Goal: Transaction & Acquisition: Purchase product/service

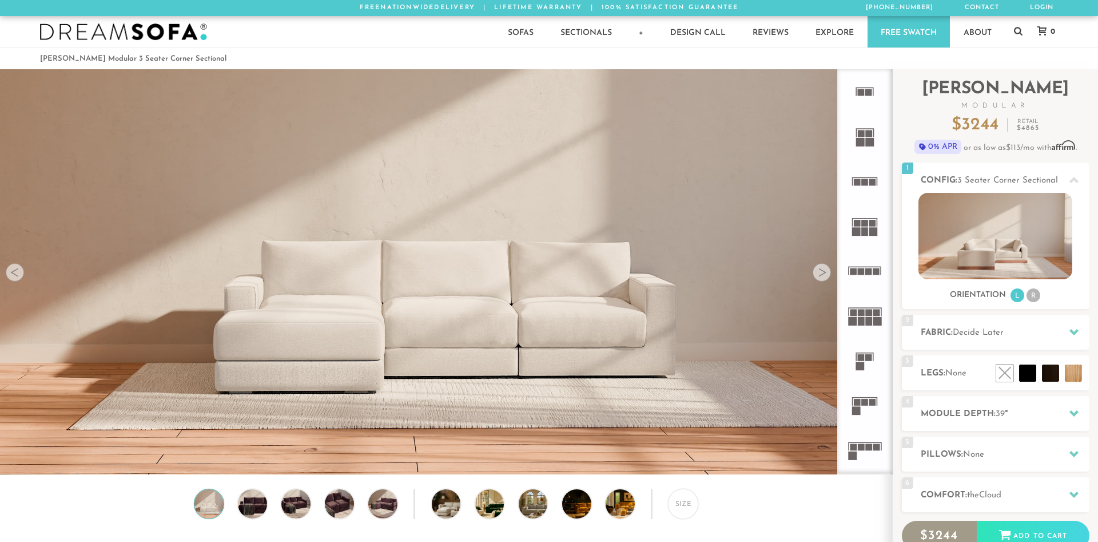
click at [994, 228] on img at bounding box center [996, 236] width 154 height 86
click at [1036, 298] on li "R" at bounding box center [1034, 295] width 14 height 14
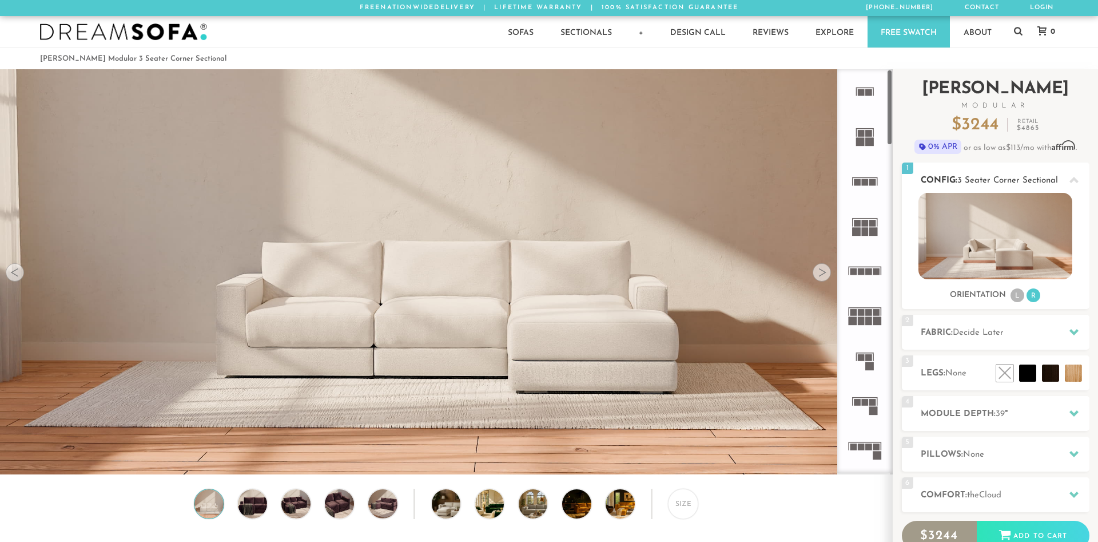
click at [1018, 295] on li "L" at bounding box center [1018, 295] width 14 height 14
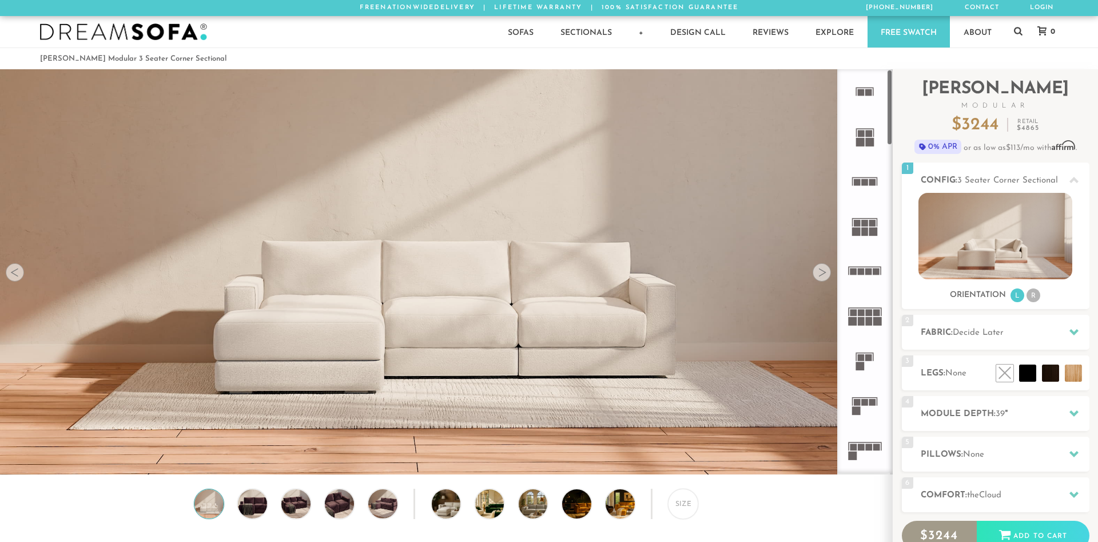
click at [824, 265] on div at bounding box center [822, 272] width 18 height 18
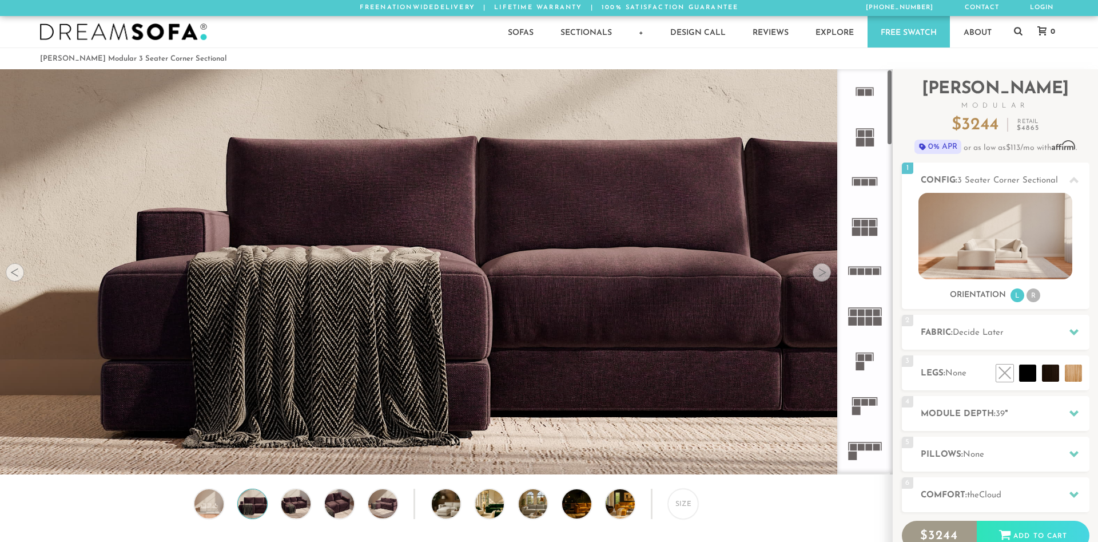
click at [823, 269] on div at bounding box center [822, 272] width 18 height 18
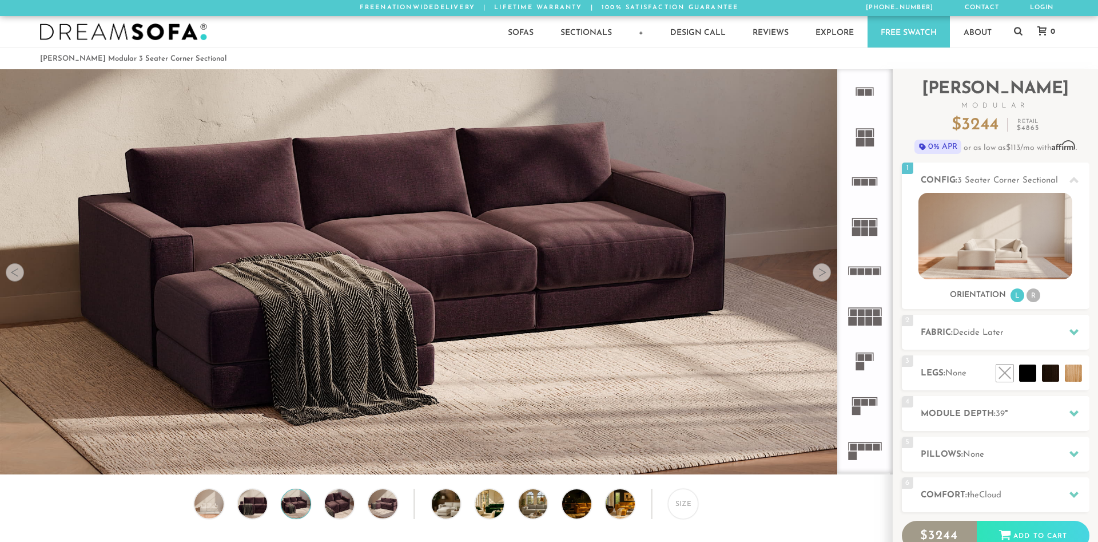
click at [823, 269] on div at bounding box center [822, 272] width 18 height 18
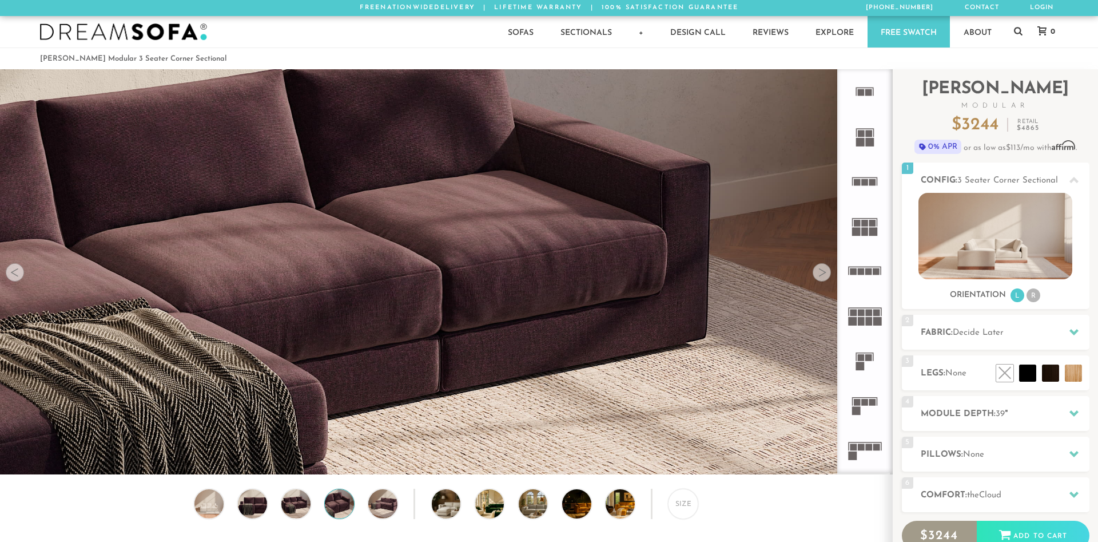
click at [823, 269] on div at bounding box center [822, 272] width 18 height 18
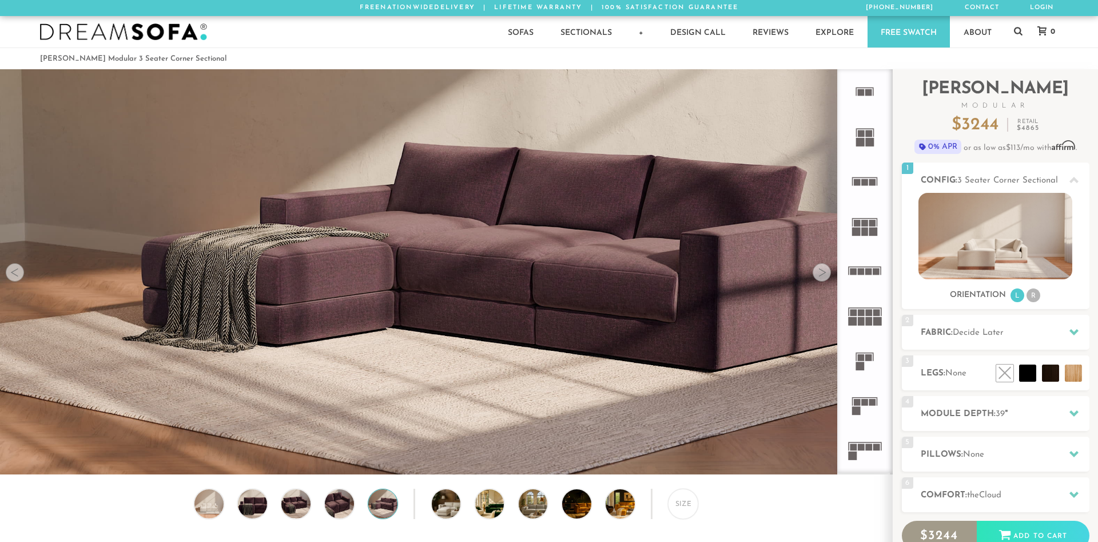
click at [823, 269] on div at bounding box center [822, 272] width 18 height 18
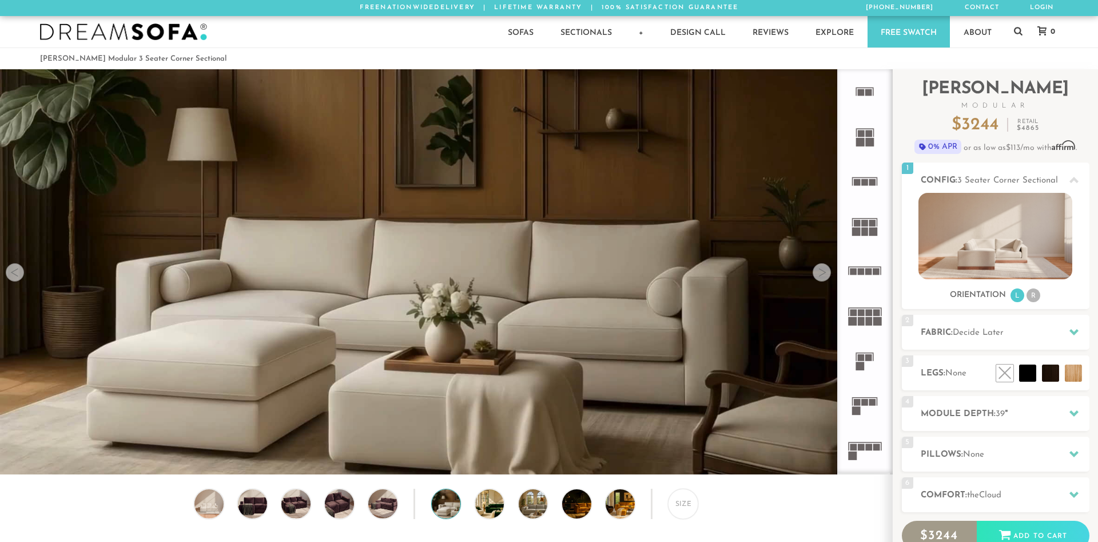
click at [823, 269] on div at bounding box center [822, 272] width 18 height 18
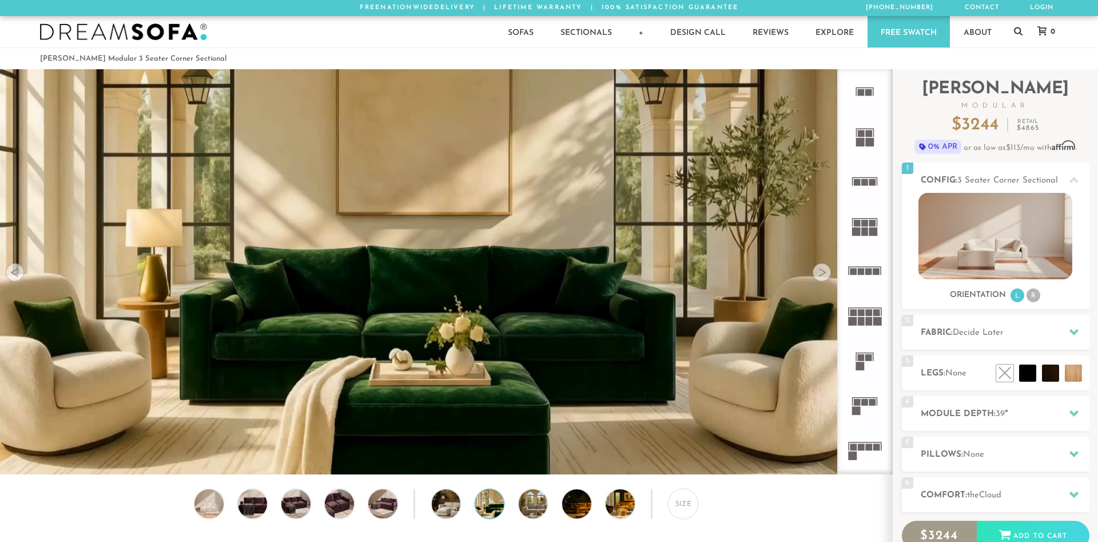
click at [823, 269] on div at bounding box center [822, 272] width 18 height 18
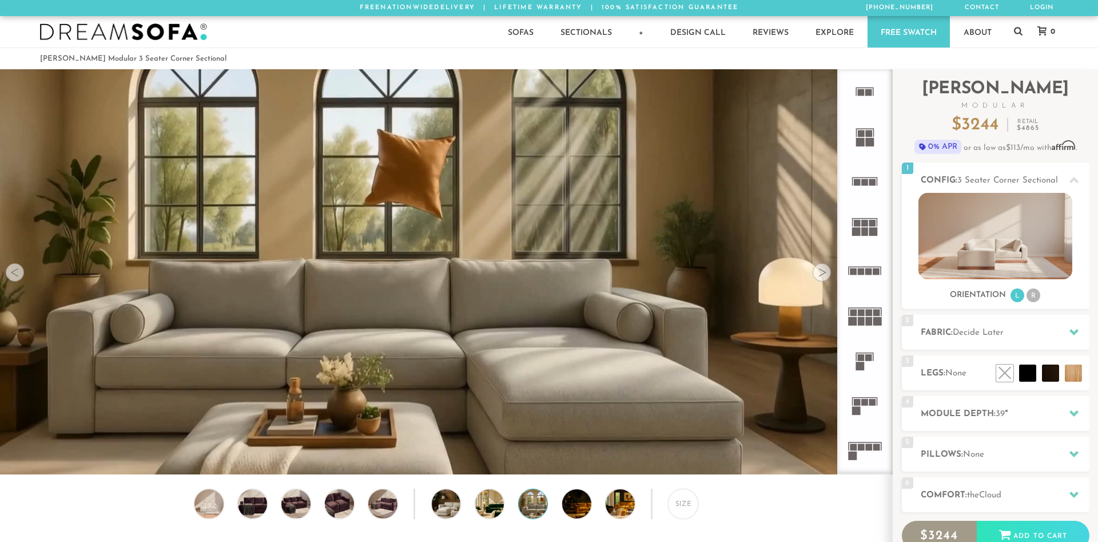
click at [823, 269] on div at bounding box center [822, 272] width 18 height 18
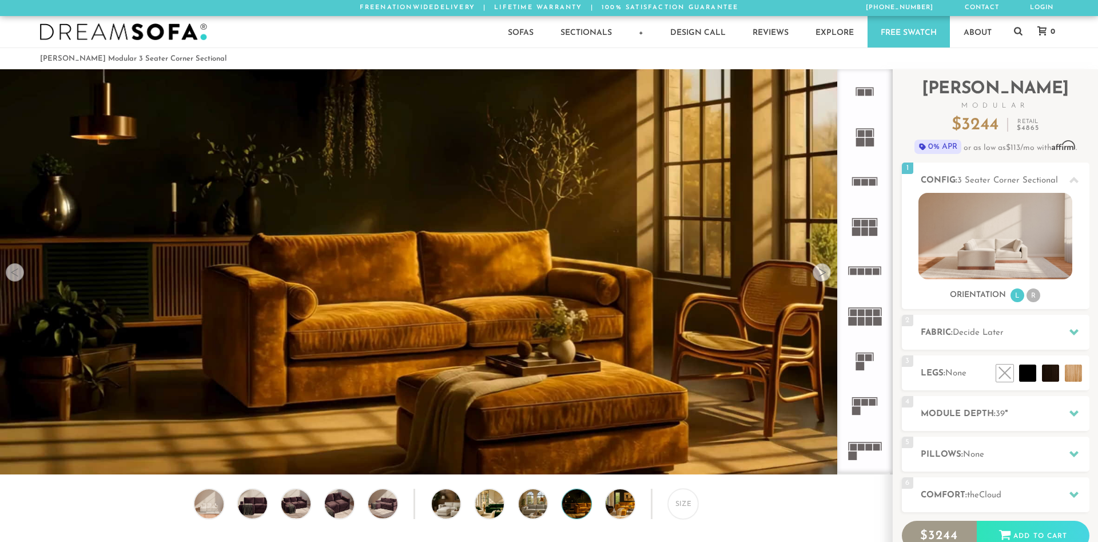
click at [823, 269] on div at bounding box center [822, 272] width 18 height 18
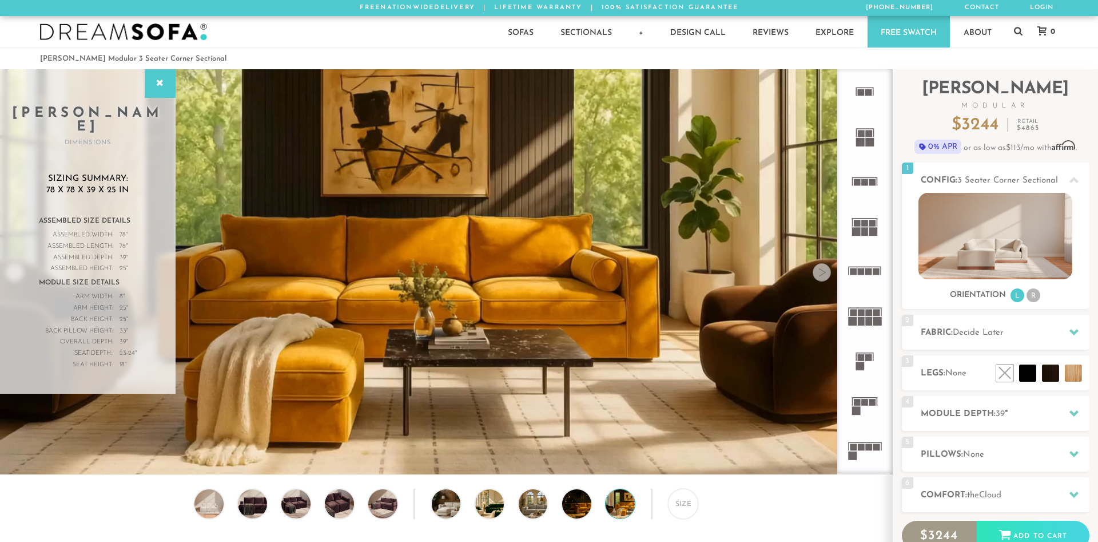
click at [823, 269] on div at bounding box center [822, 272] width 18 height 18
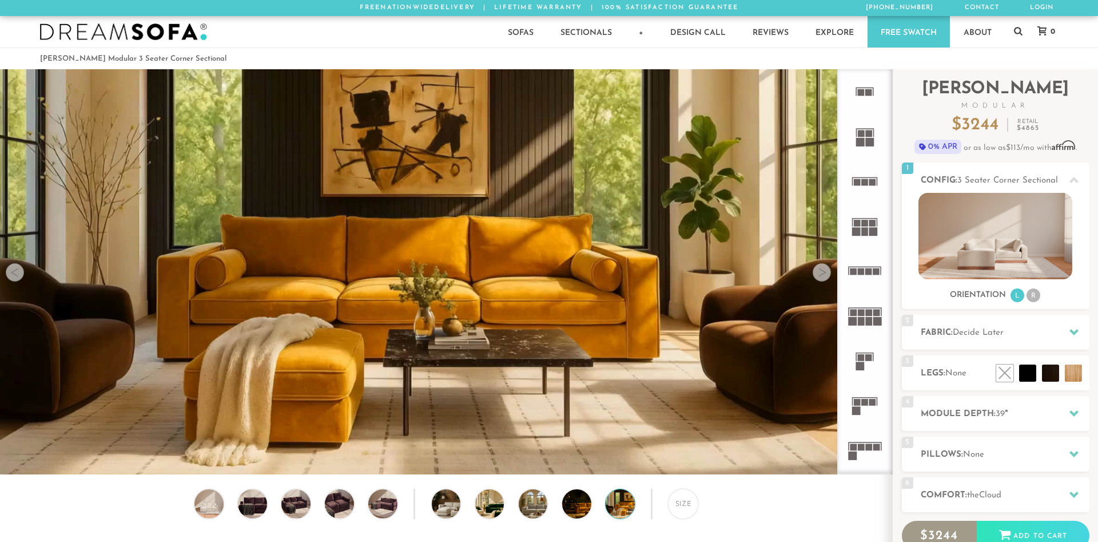
click at [823, 269] on div at bounding box center [822, 272] width 18 height 18
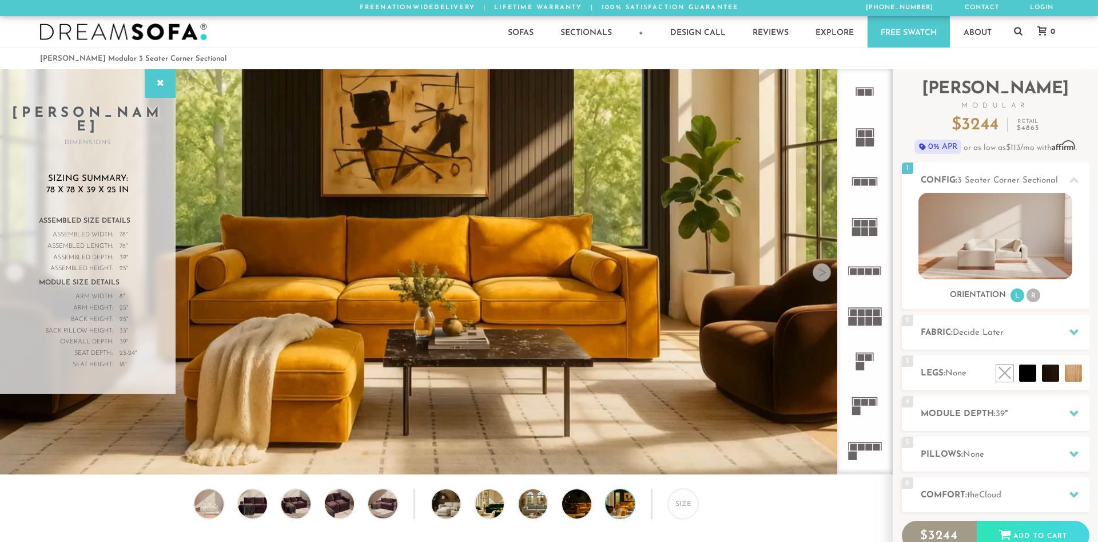
click at [823, 269] on div at bounding box center [822, 272] width 18 height 18
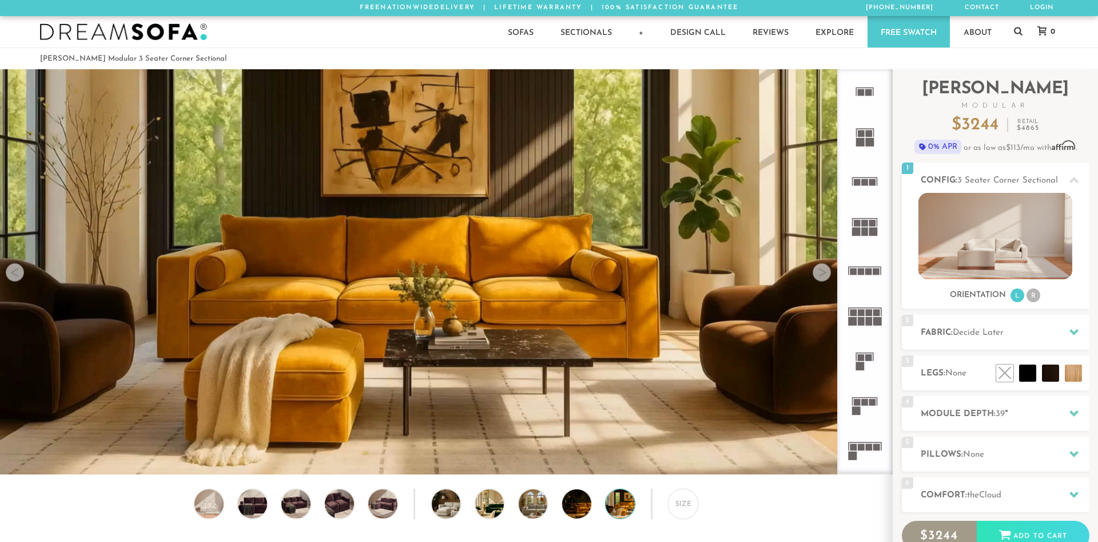
click at [823, 271] on div at bounding box center [822, 272] width 18 height 18
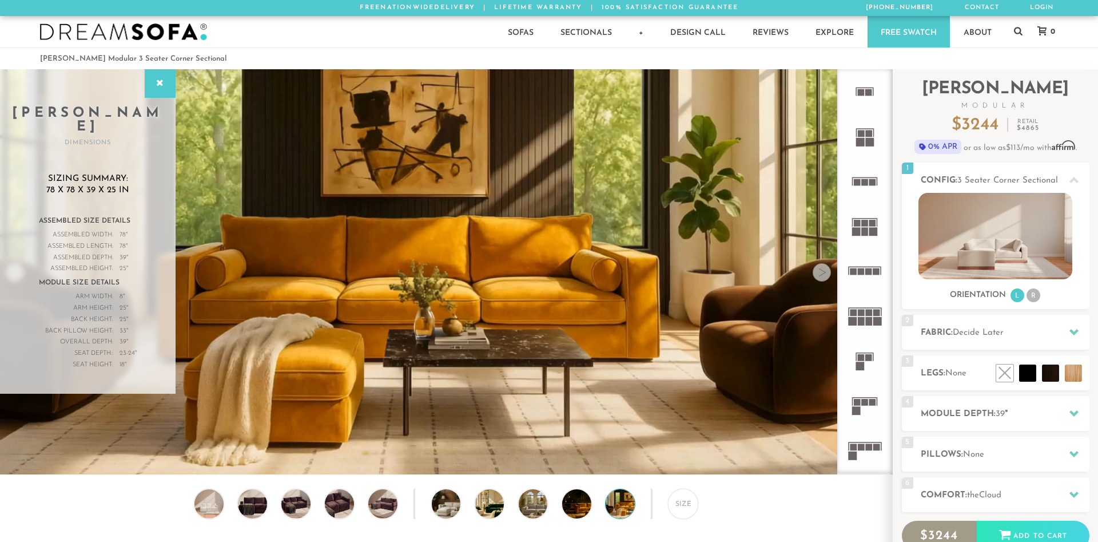
click at [823, 271] on div at bounding box center [822, 272] width 18 height 18
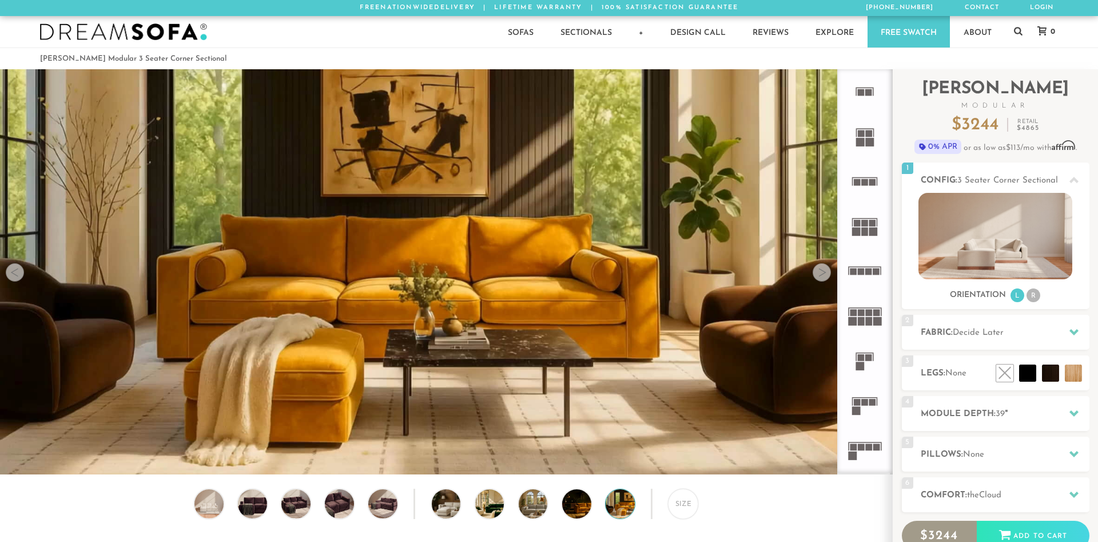
click at [823, 271] on div at bounding box center [822, 272] width 18 height 18
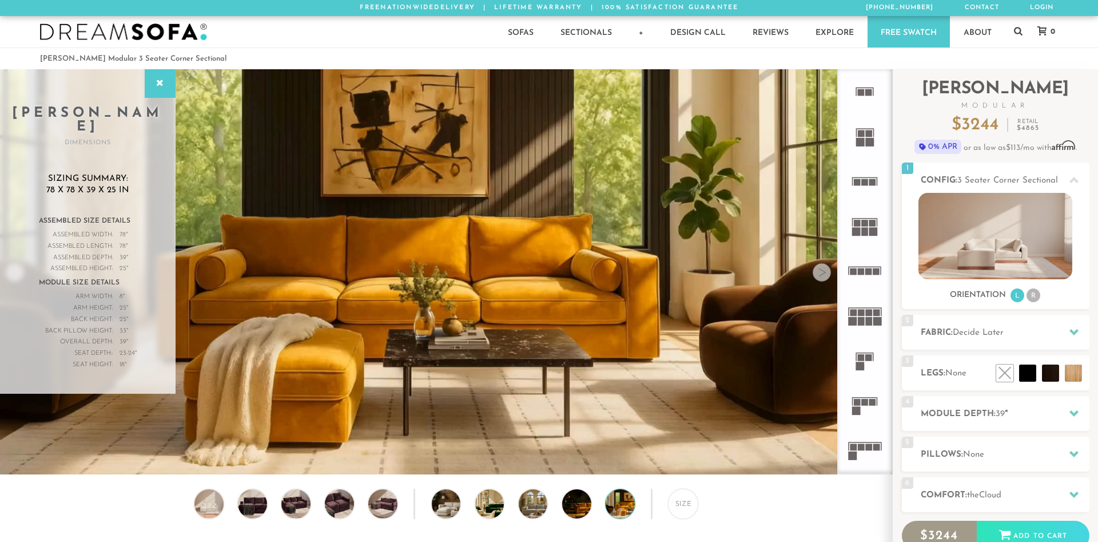
click at [823, 271] on div at bounding box center [822, 272] width 18 height 18
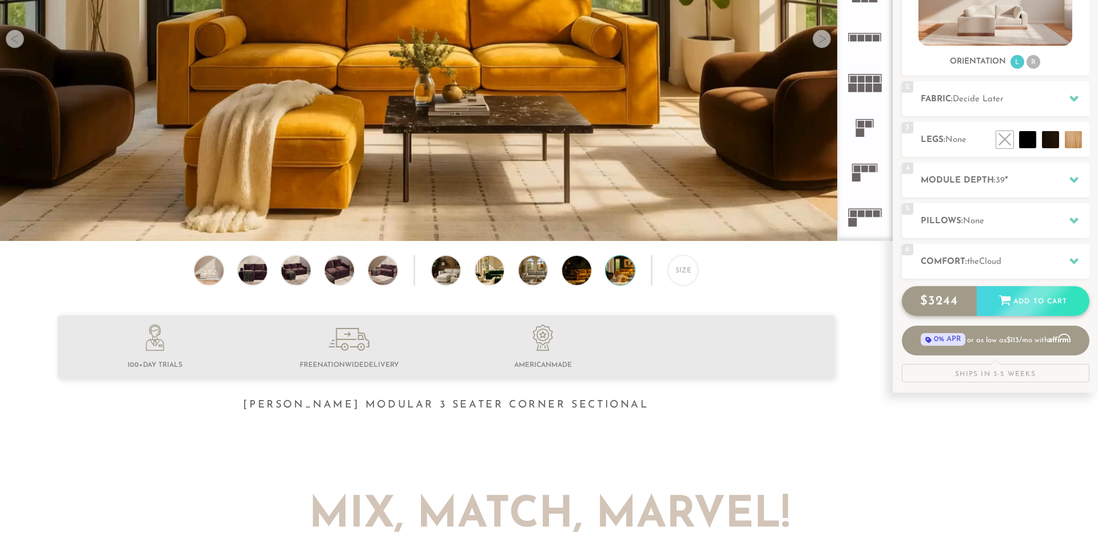
scroll to position [0, 0]
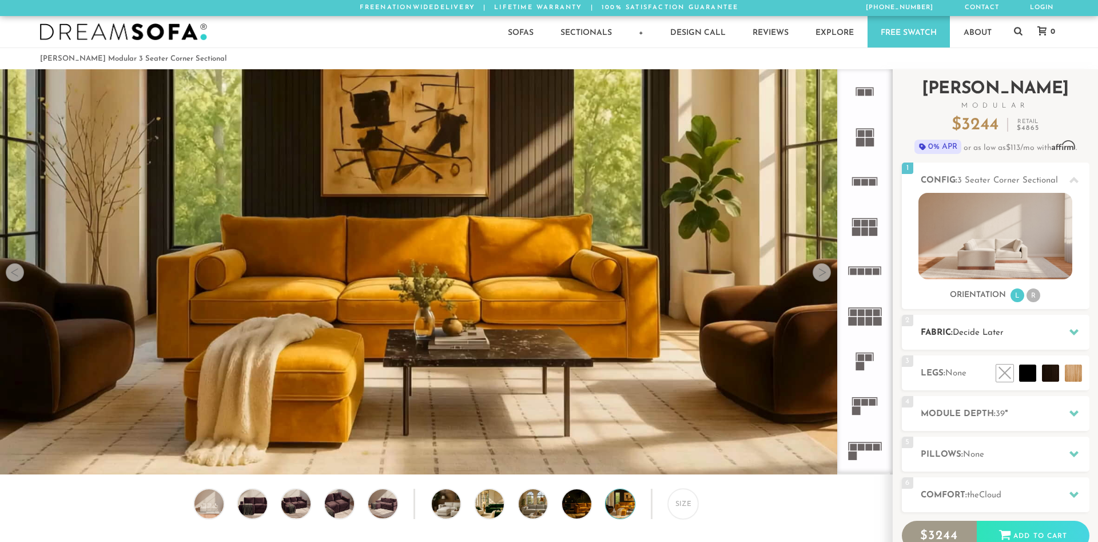
click at [992, 332] on span "Decide Later" at bounding box center [978, 332] width 51 height 9
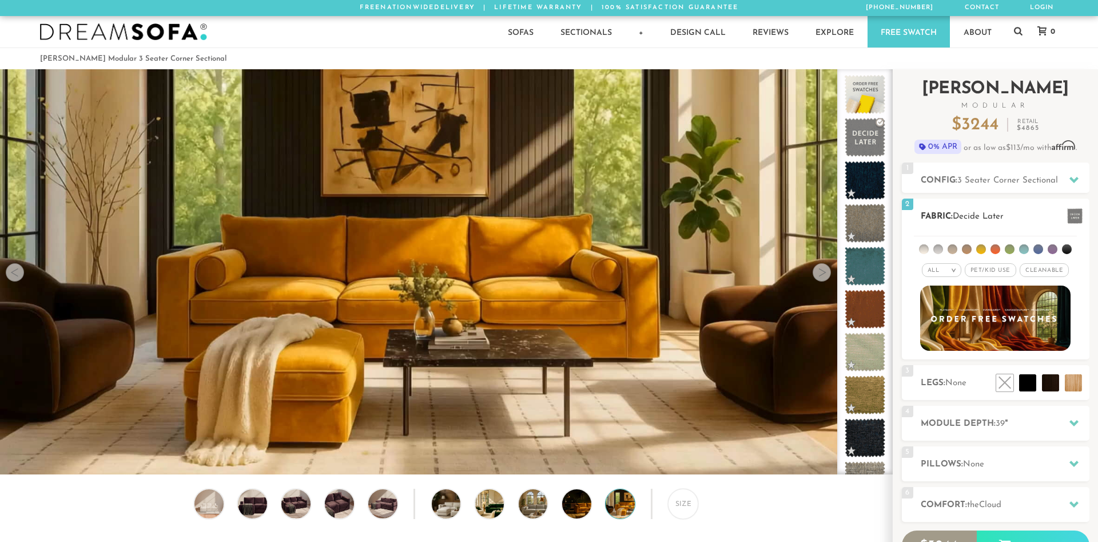
click at [954, 274] on div "All >" at bounding box center [941, 270] width 39 height 14
click at [950, 334] on li "Popular" at bounding box center [941, 334] width 39 height 18
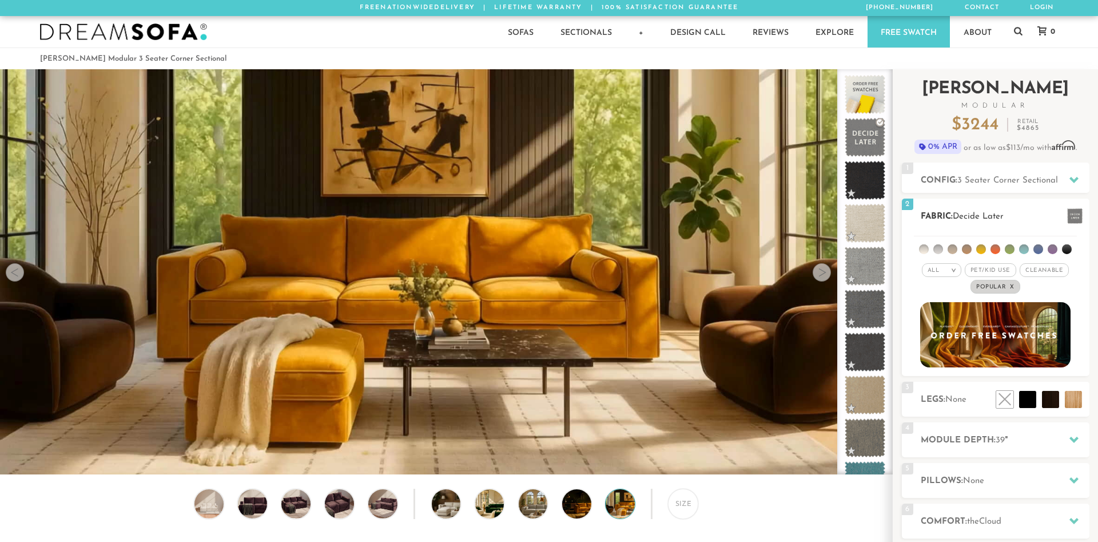
click at [1025, 252] on li at bounding box center [1024, 249] width 10 height 10
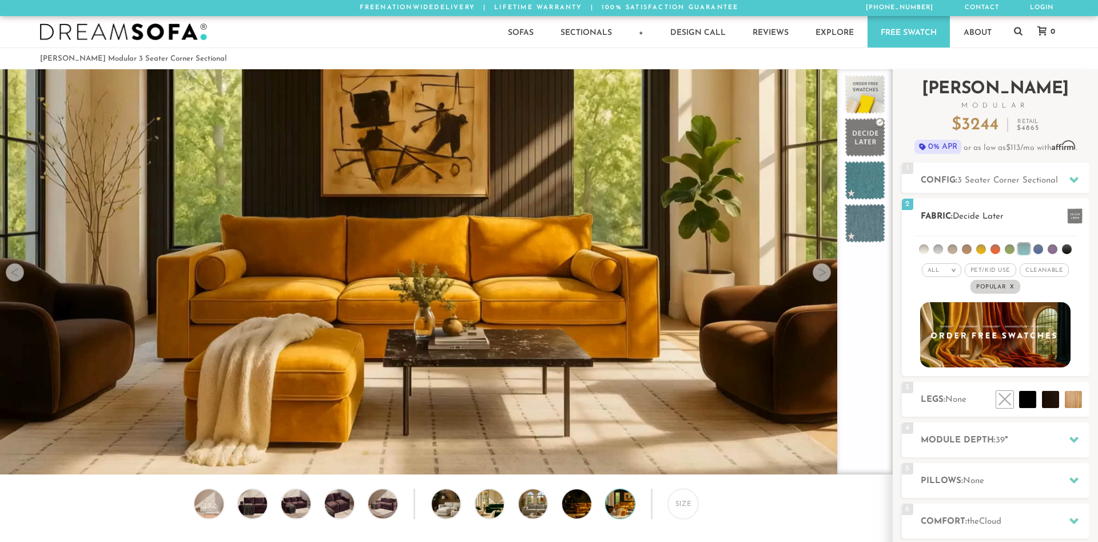
click at [978, 251] on li at bounding box center [981, 249] width 10 height 10
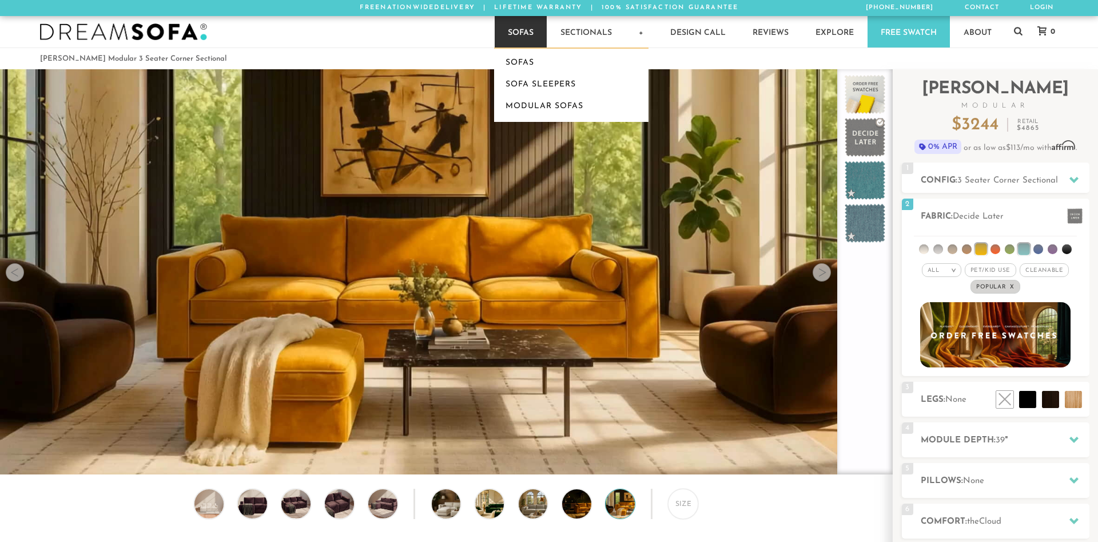
click at [523, 51] on ul "Sofas Sofa Sleepers Modular Sofas" at bounding box center [571, 84] width 154 height 74
click at [522, 56] on link "Sofas" at bounding box center [571, 63] width 154 height 22
